Goal: Navigation & Orientation: Find specific page/section

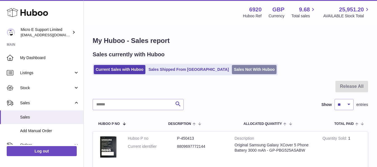
click at [239, 67] on link "Sales Not With Huboo" at bounding box center [254, 69] width 45 height 9
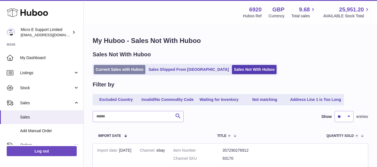
click at [112, 70] on link "Current Sales with Huboo" at bounding box center [120, 69] width 52 height 9
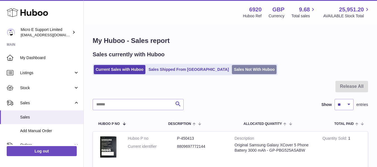
click at [232, 66] on link "Sales Not With Huboo" at bounding box center [254, 69] width 45 height 9
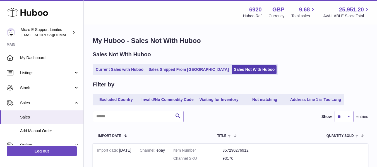
click at [277, 60] on div "Sales Not With Huboo Current Sales with Huboo Sales Shipped From [GEOGRAPHIC_DA…" at bounding box center [230, 63] width 275 height 25
click at [291, 64] on div "Current Sales with Huboo Sales Shipped From [GEOGRAPHIC_DATA] Sales Not With Hu…" at bounding box center [230, 69] width 275 height 11
click at [124, 68] on link "Current Sales with Huboo" at bounding box center [120, 69] width 52 height 9
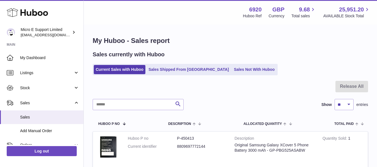
click at [303, 74] on div "Current Sales with Huboo Sales Shipped From Huboo Sales Not With Huboo" at bounding box center [230, 69] width 275 height 11
click at [232, 69] on link "Sales Not With Huboo" at bounding box center [254, 69] width 45 height 9
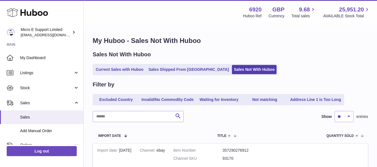
click at [282, 57] on div "Sales Not With Huboo" at bounding box center [230, 55] width 275 height 8
click at [116, 67] on link "Current Sales with Huboo" at bounding box center [120, 69] width 52 height 9
